Goal: Register for event/course

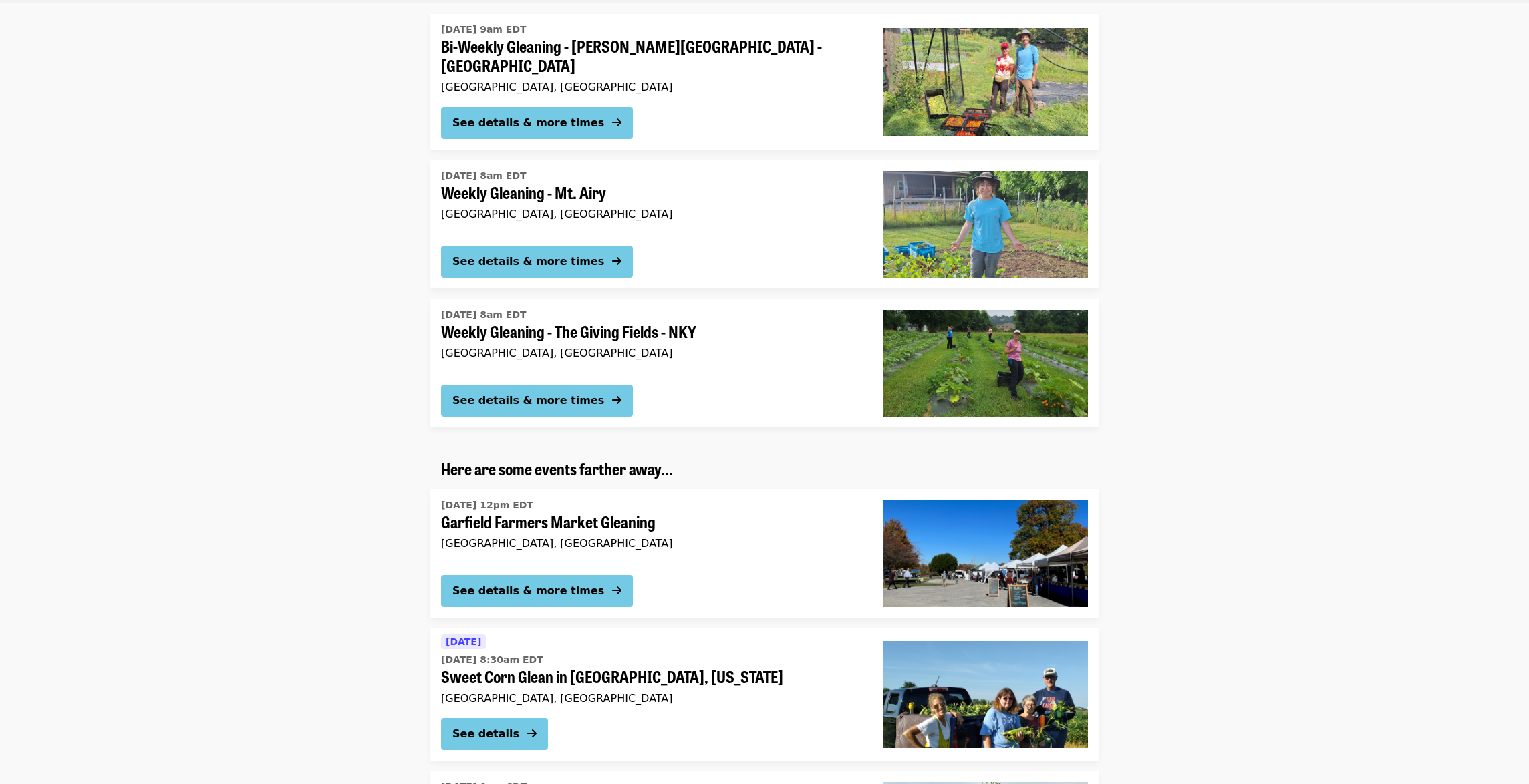
scroll to position [2271, 0]
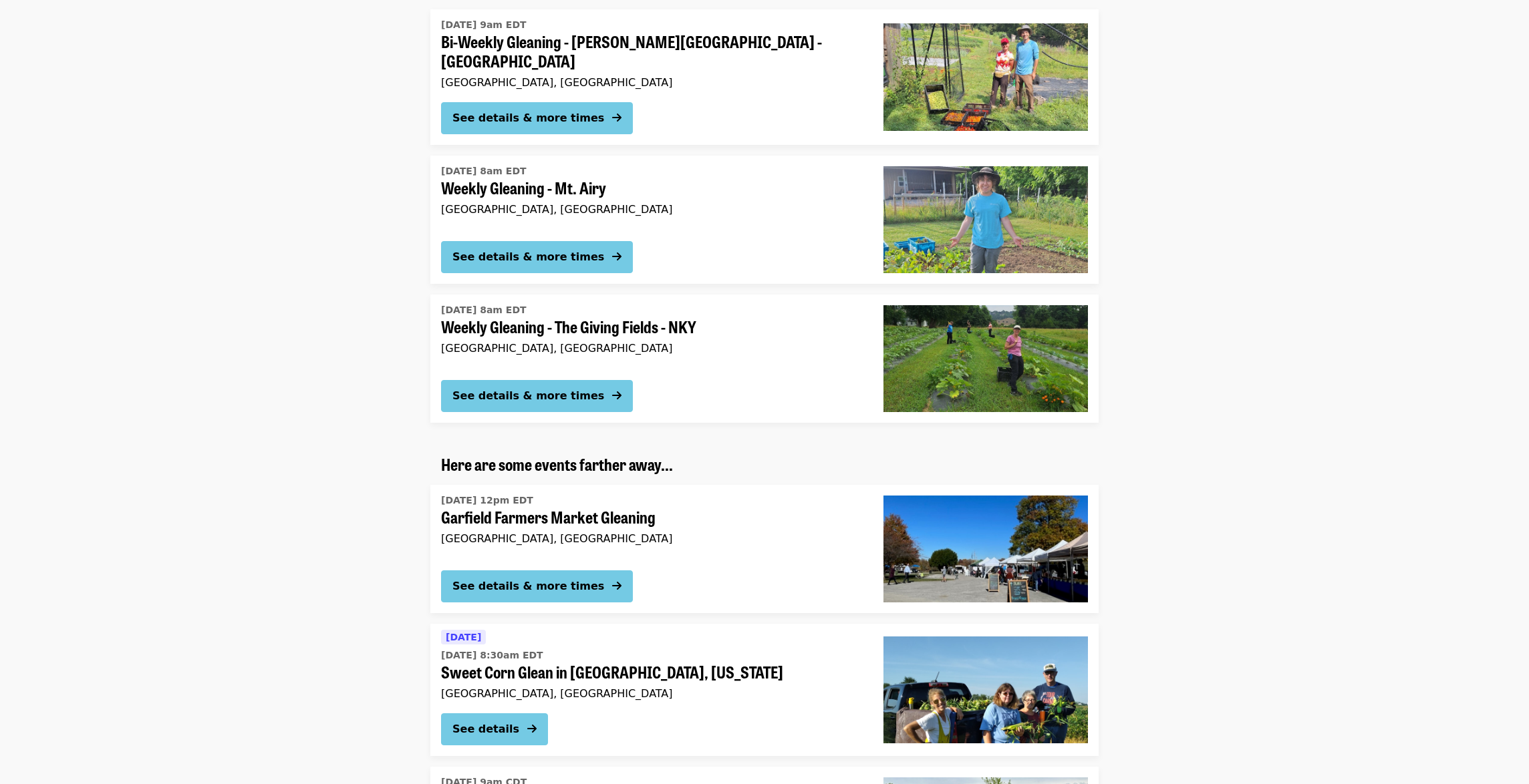
click at [1004, 217] on img at bounding box center [986, 220] width 205 height 107
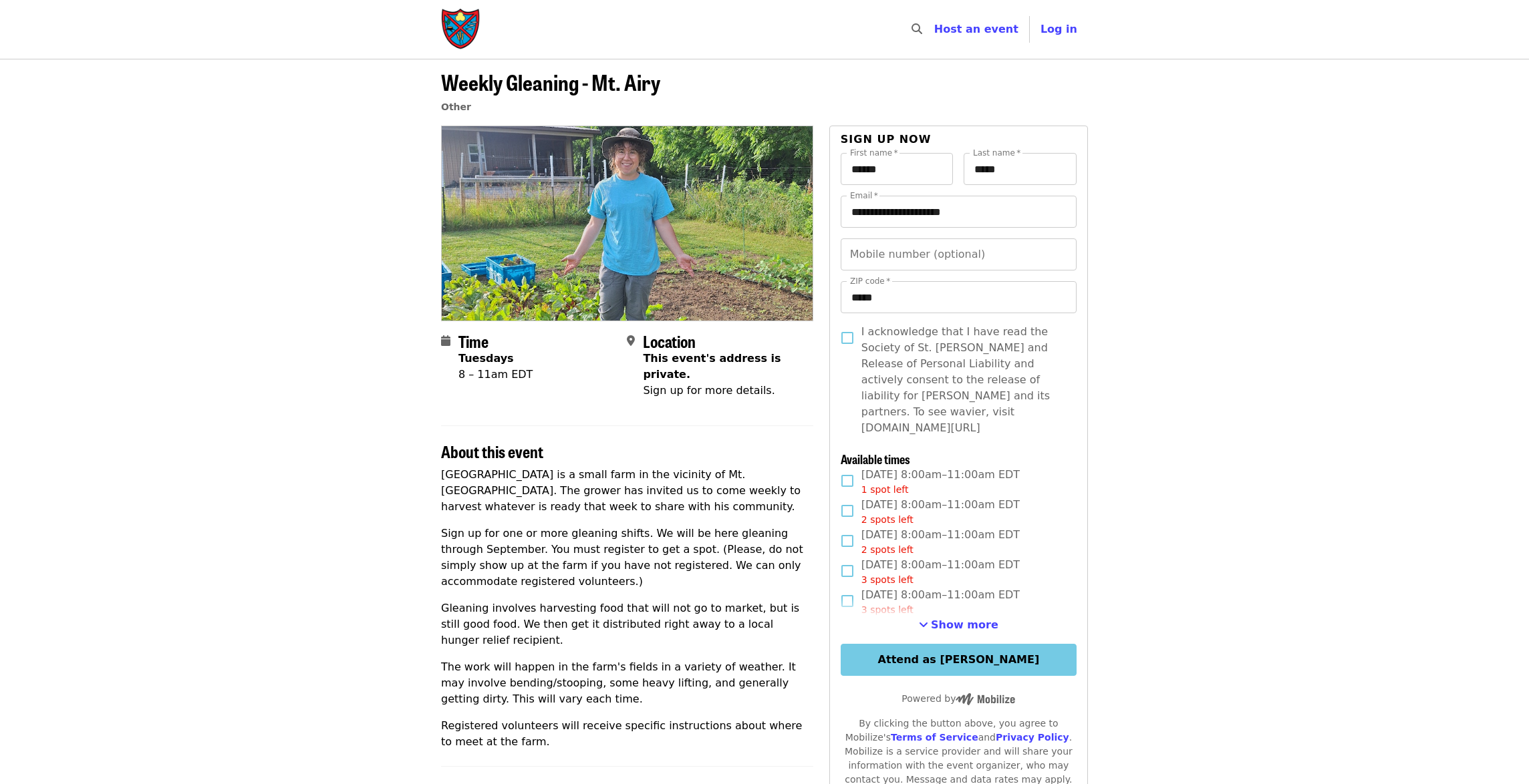
click at [596, 251] on img at bounding box center [626, 223] width 371 height 194
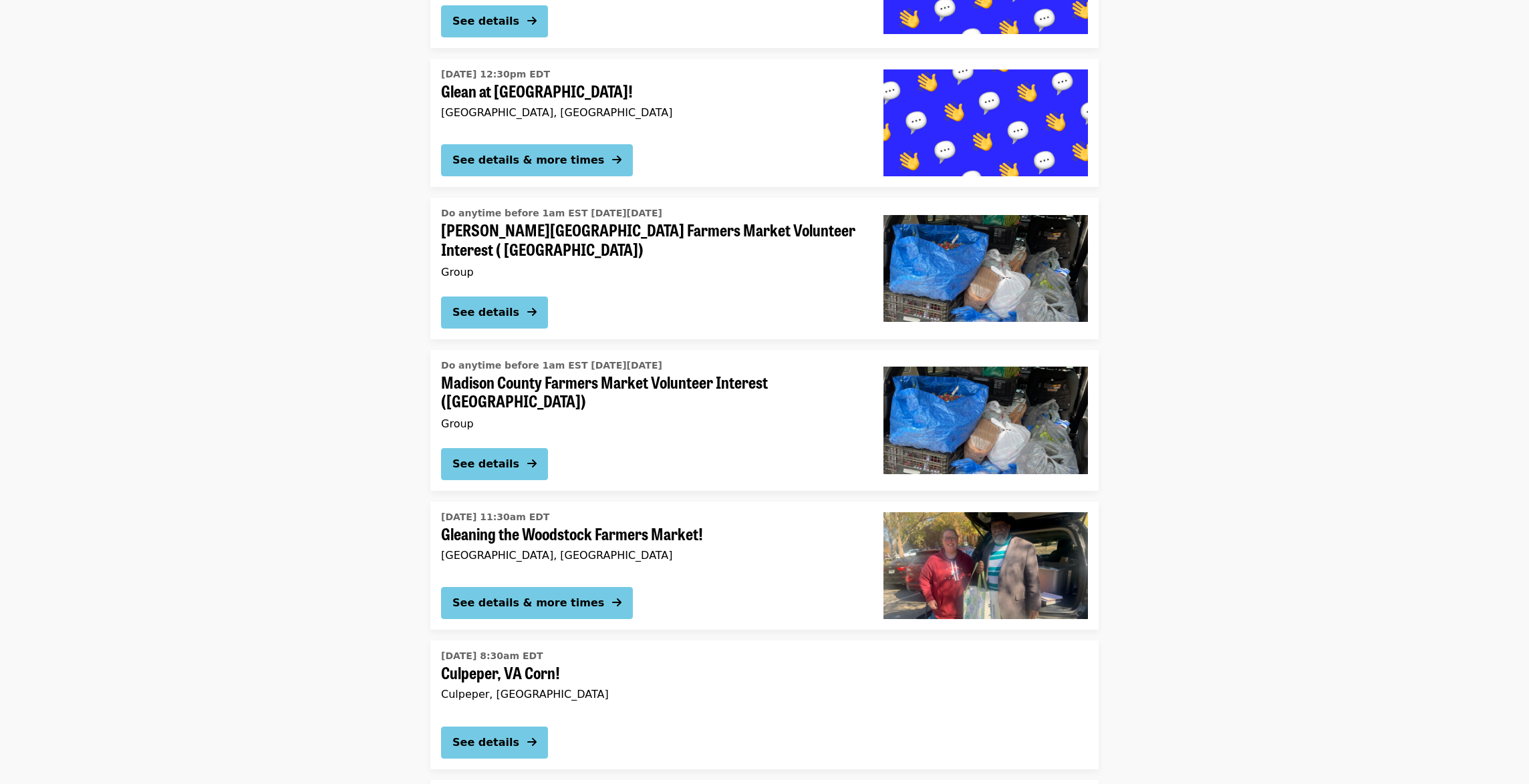
scroll to position [3342, 0]
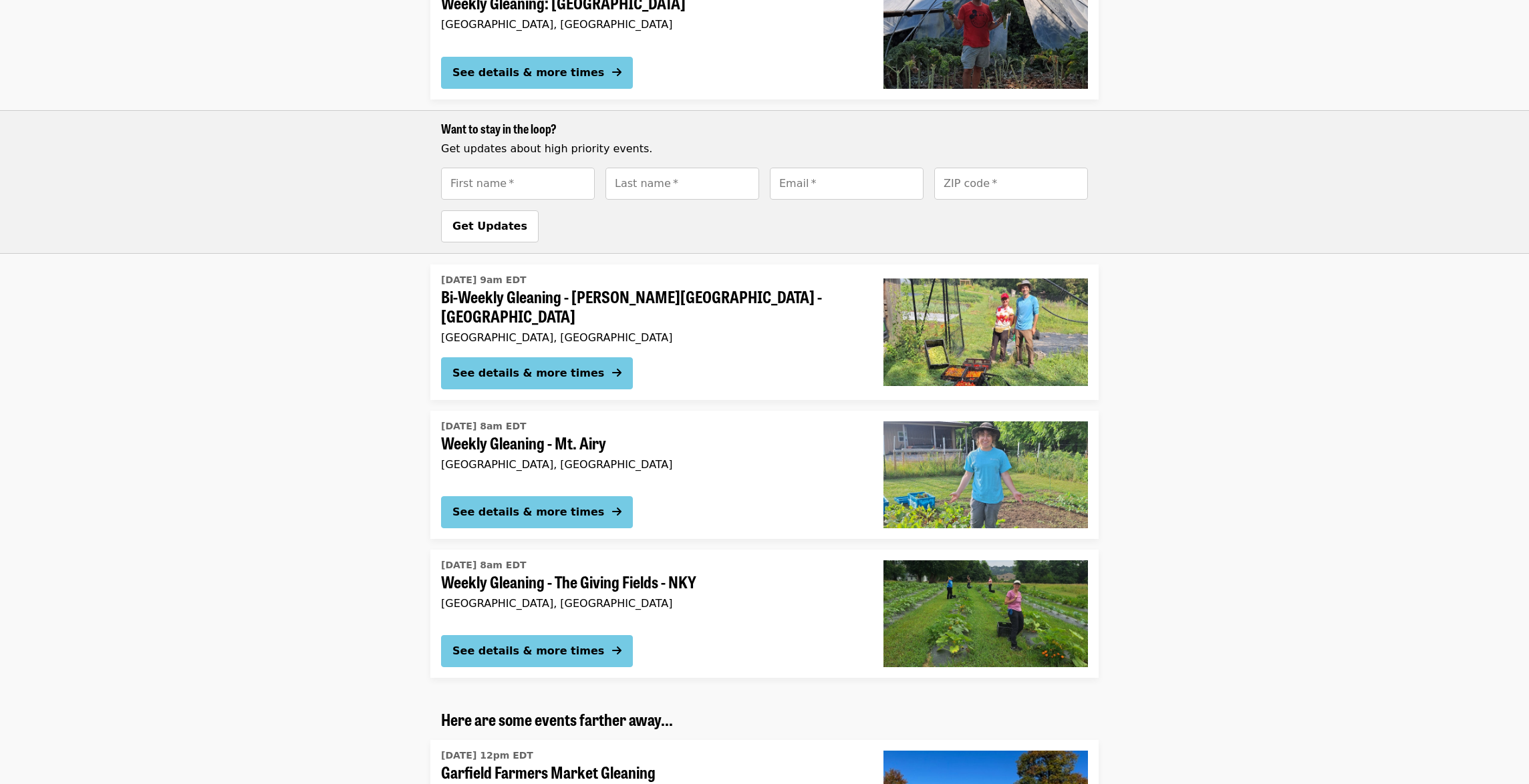
scroll to position [2071, 0]
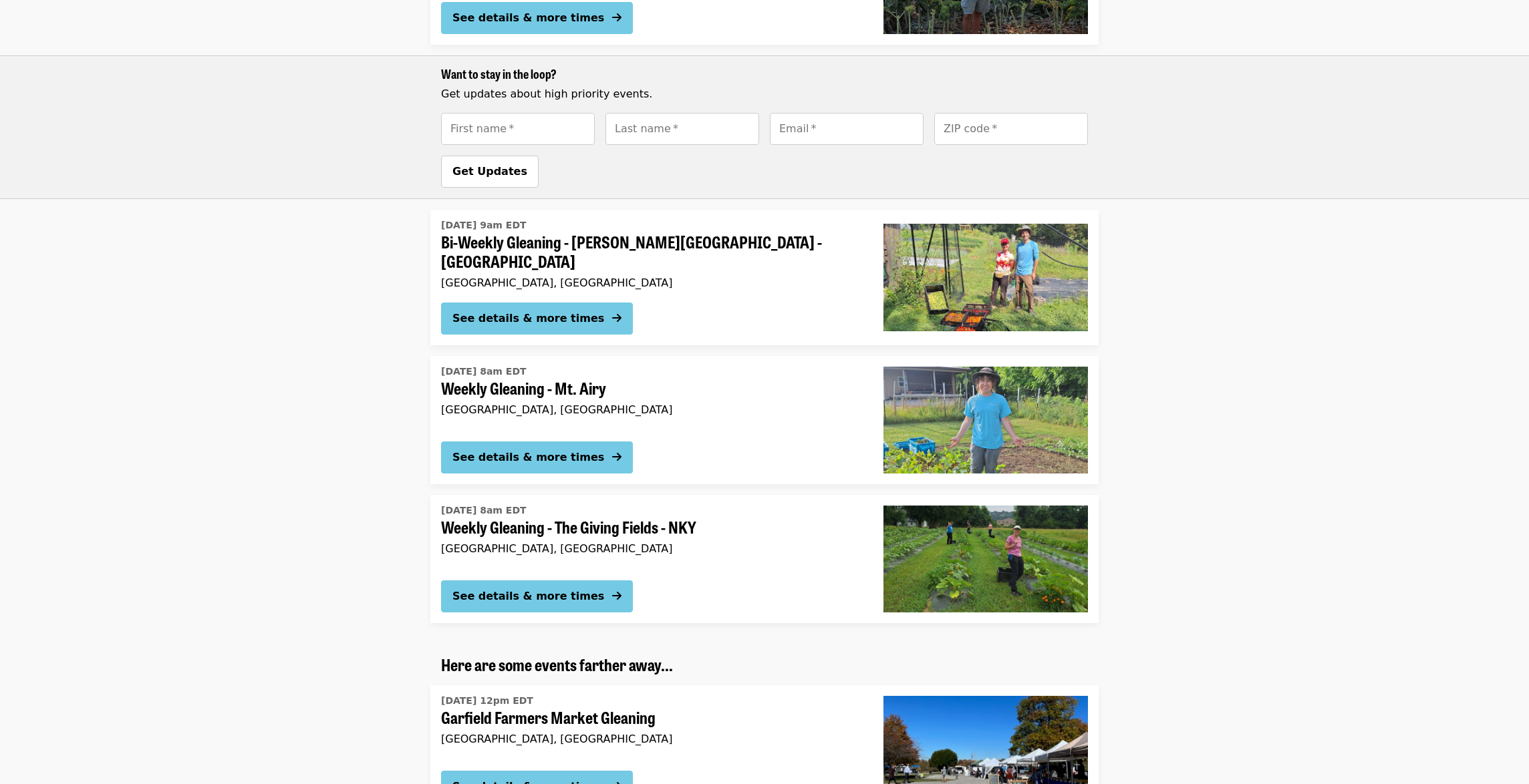
click at [997, 392] on img at bounding box center [986, 420] width 205 height 107
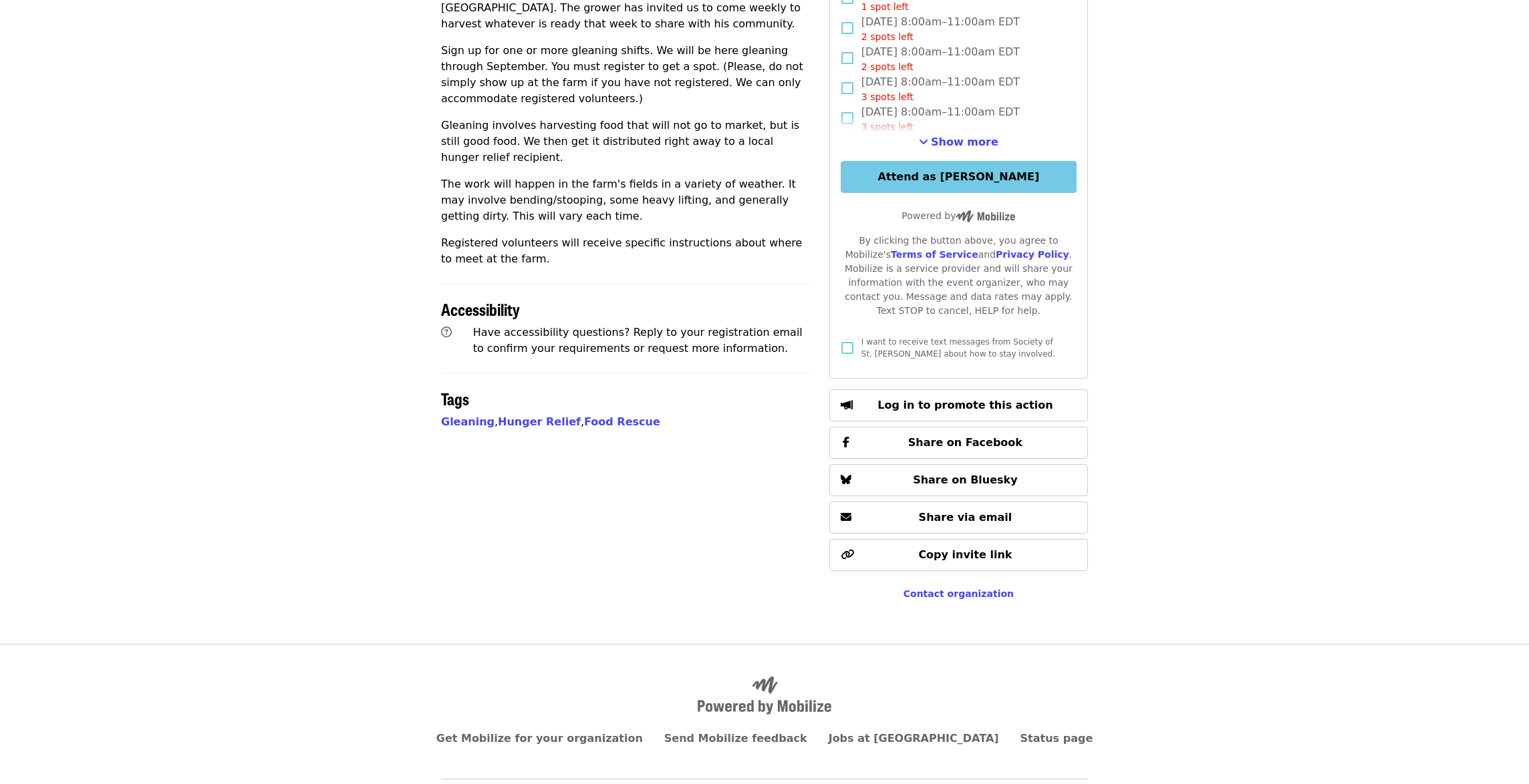
click at [274, 455] on article "Weekly Gleaning - Mt. Airy Other Time Tuesdays 8 – 11am EDT Location This event…" at bounding box center [764, 109] width 1529 height 1068
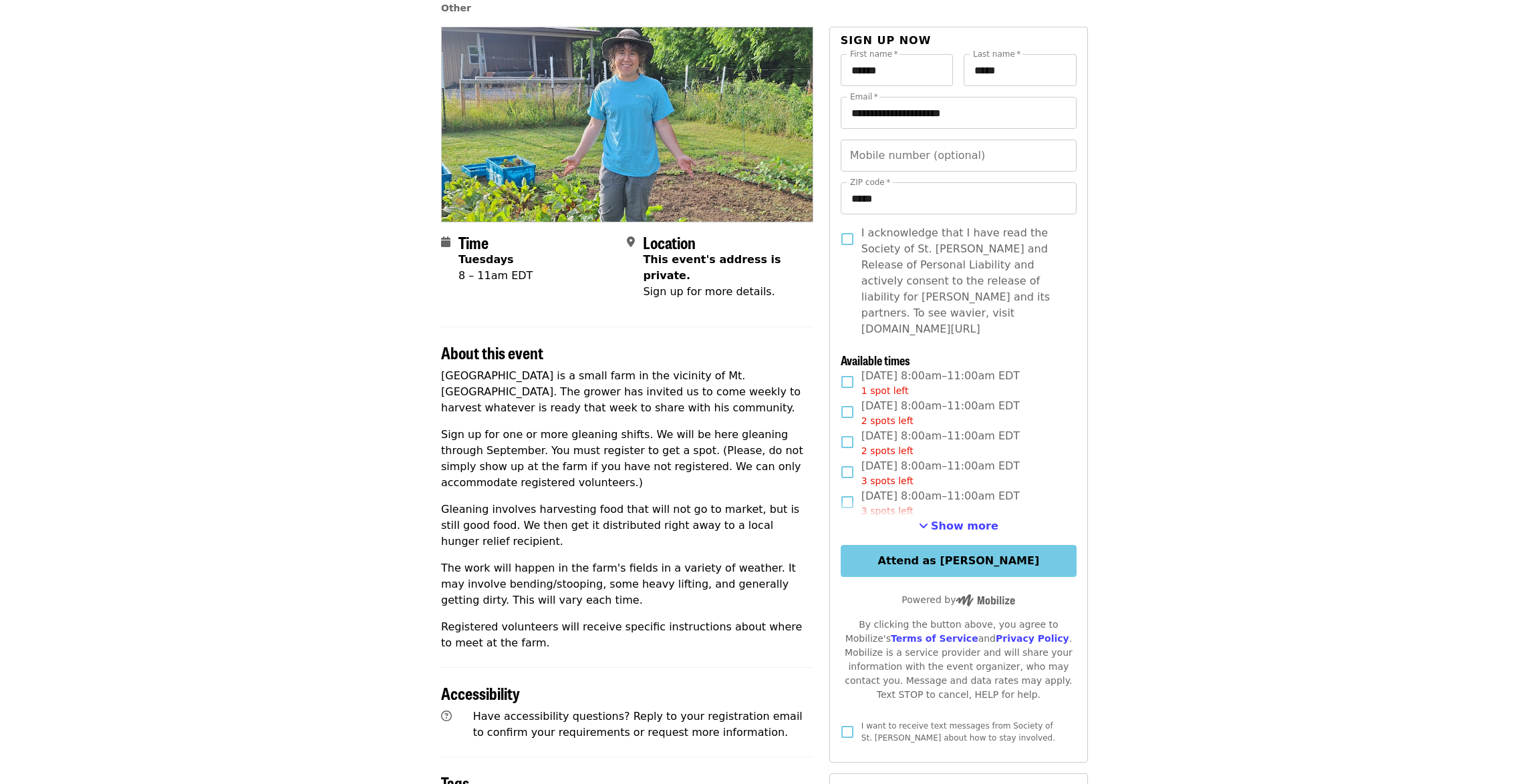
scroll to position [82, 0]
